Goal: Information Seeking & Learning: Find specific fact

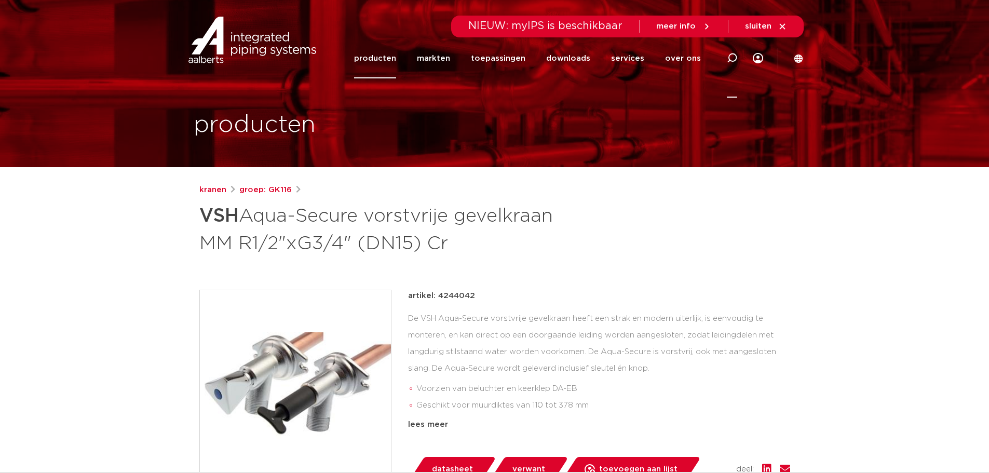
click at [729, 57] on icon at bounding box center [732, 58] width 12 height 12
click at [476, 62] on input "Zoeken" at bounding box center [575, 56] width 327 height 21
type input "4"
paste input "3507305"
type input "3"
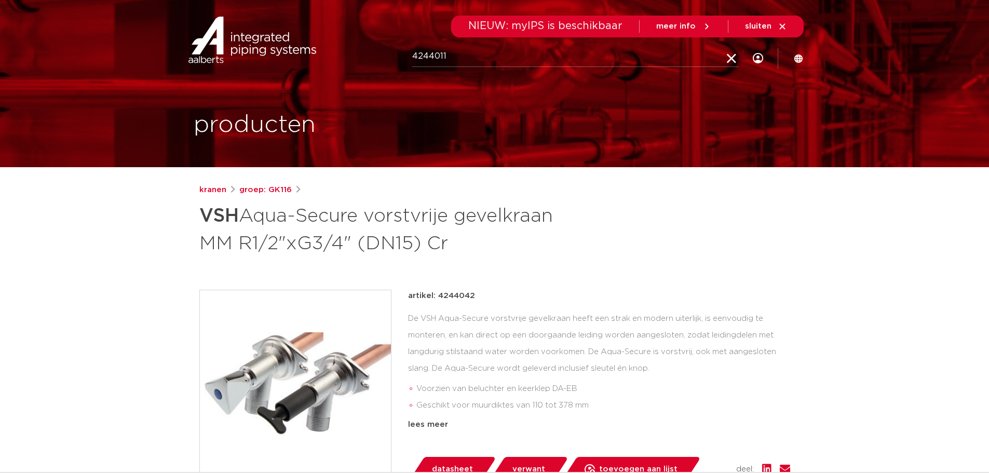
type input "4244011"
click button "Zoeken" at bounding box center [0, 0] width 0 height 0
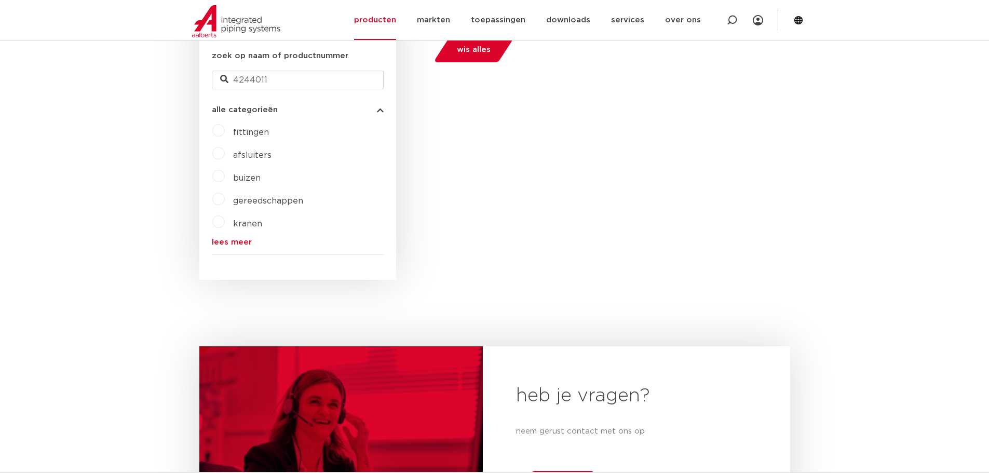
scroll to position [260, 0]
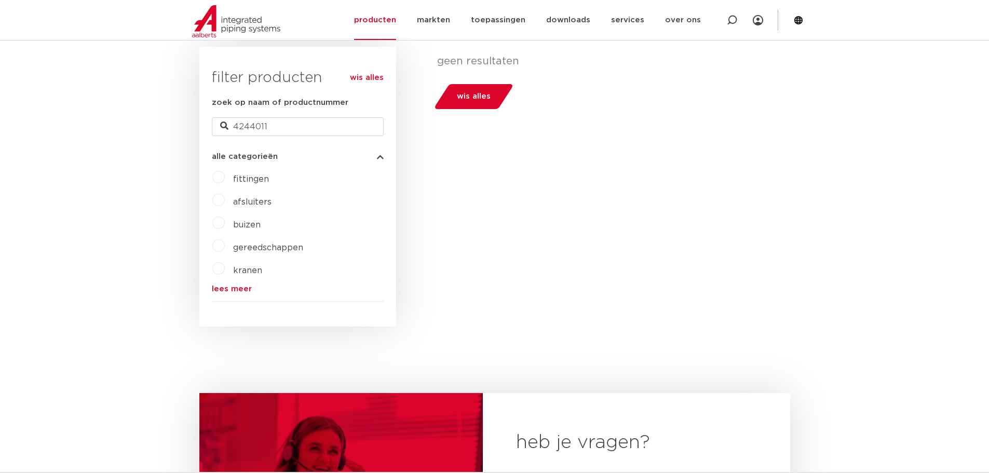
click at [234, 286] on link "lees meer" at bounding box center [298, 289] width 172 height 8
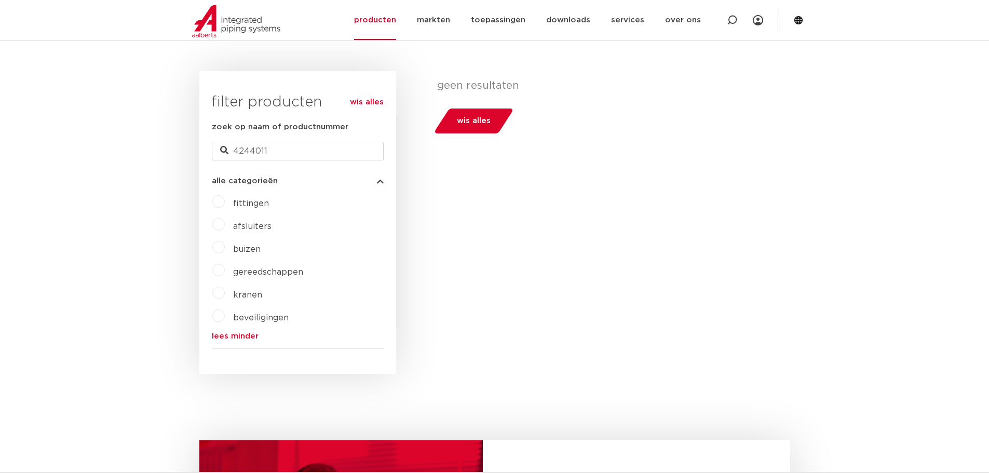
scroll to position [104, 0]
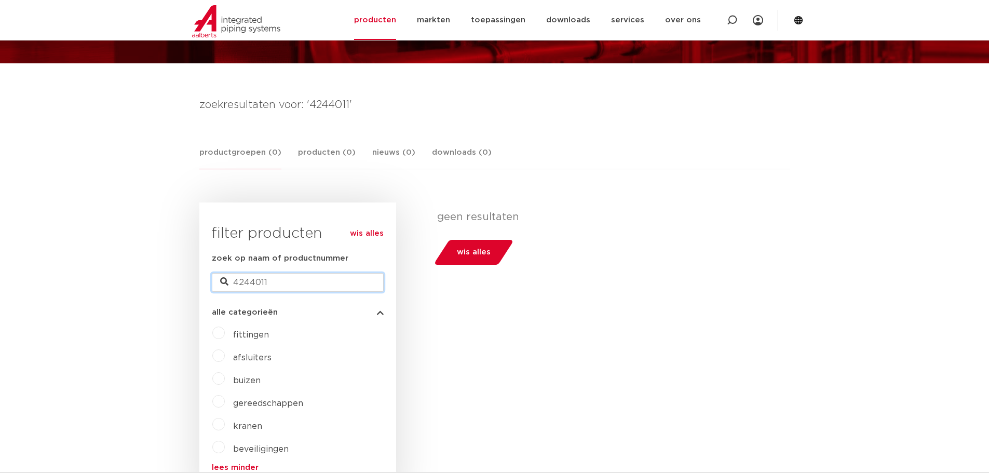
click at [286, 280] on input "4244011" at bounding box center [298, 282] width 172 height 19
type input "42440"
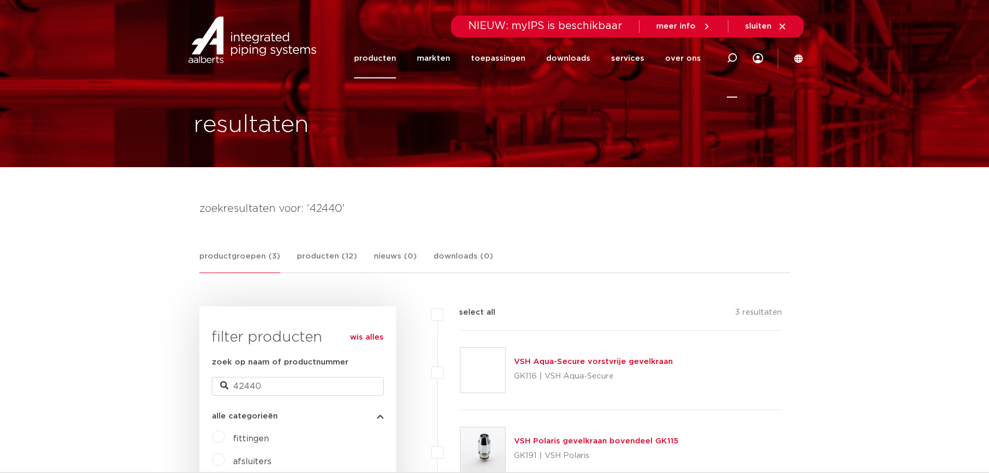
click at [734, 54] on icon at bounding box center [732, 58] width 12 height 12
type input "gk 115"
click button "Zoeken" at bounding box center [0, 0] width 0 height 0
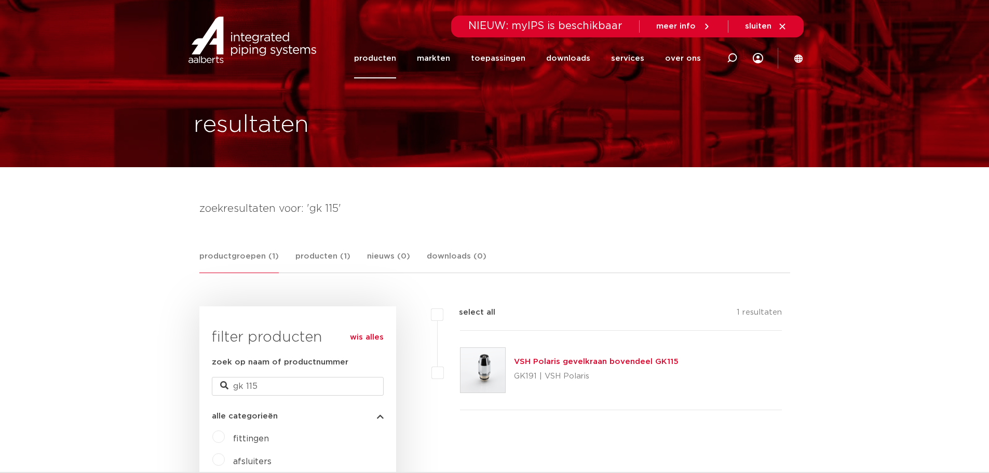
click at [552, 363] on link "VSH Polaris gevelkraan bovendeel GK115" at bounding box center [596, 362] width 165 height 8
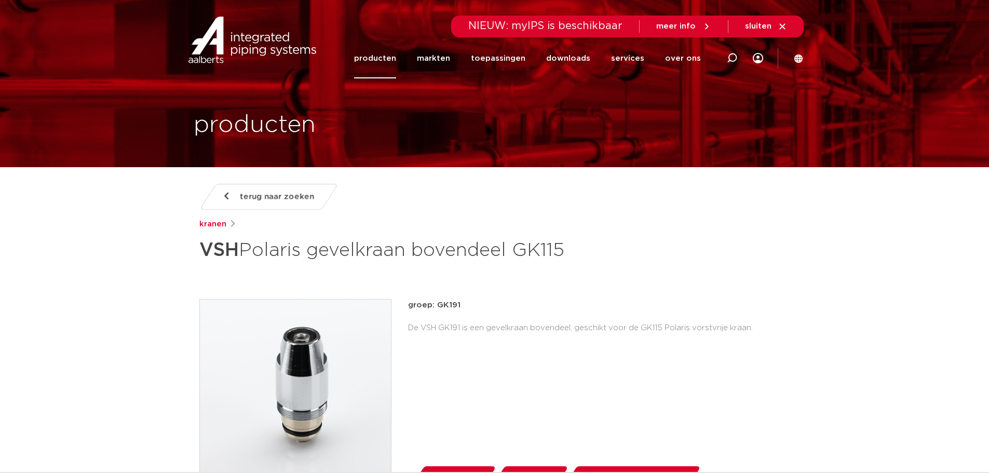
click at [263, 199] on span "terug naar zoeken" at bounding box center [277, 196] width 74 height 17
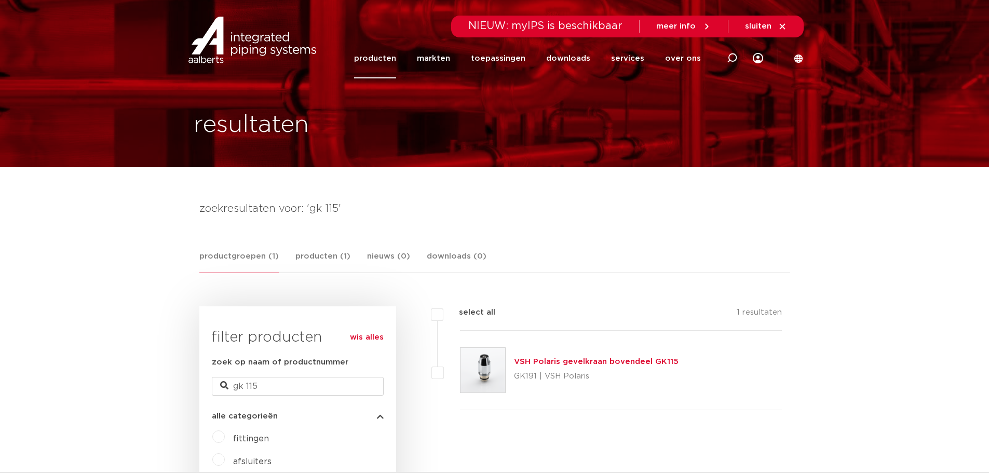
click at [730, 60] on icon at bounding box center [732, 58] width 12 height 12
type input "gk116"
click button "Zoeken" at bounding box center [0, 0] width 0 height 0
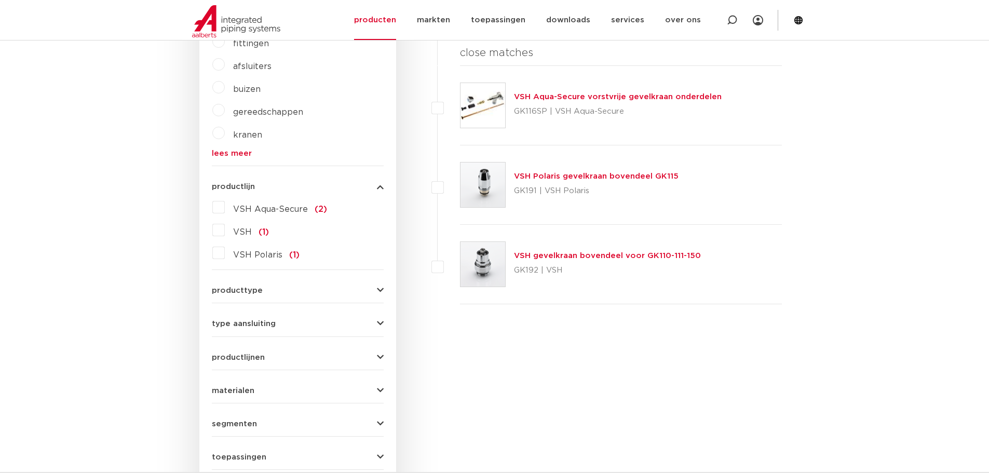
scroll to position [415, 0]
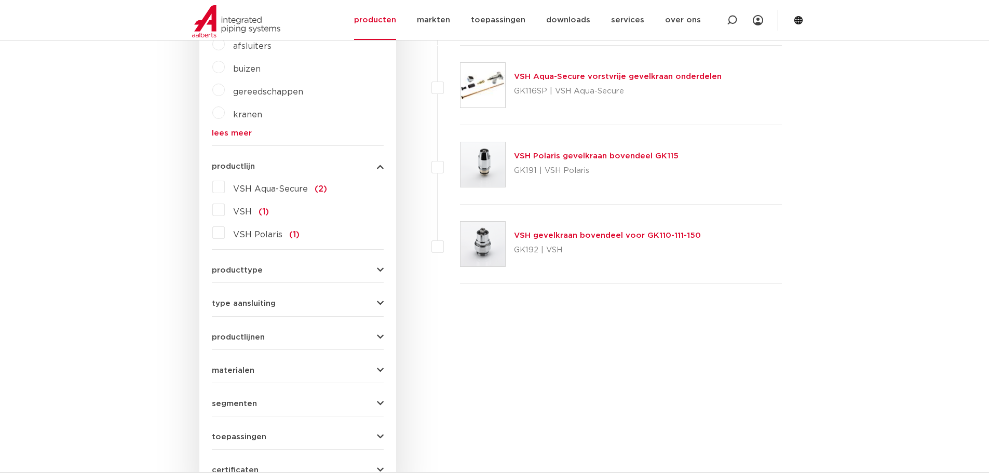
click at [573, 79] on link "VSH Aqua-Secure vorstvrije gevelkraan onderdelen" at bounding box center [618, 77] width 208 height 8
